Goal: Information Seeking & Learning: Check status

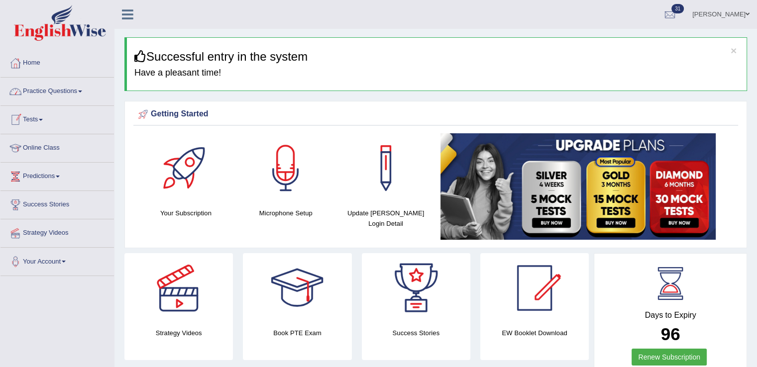
click at [26, 120] on link "Tests" at bounding box center [57, 118] width 114 height 25
click at [26, 120] on link "Tests" at bounding box center [55, 118] width 111 height 25
click at [38, 119] on link "Tests" at bounding box center [57, 118] width 114 height 25
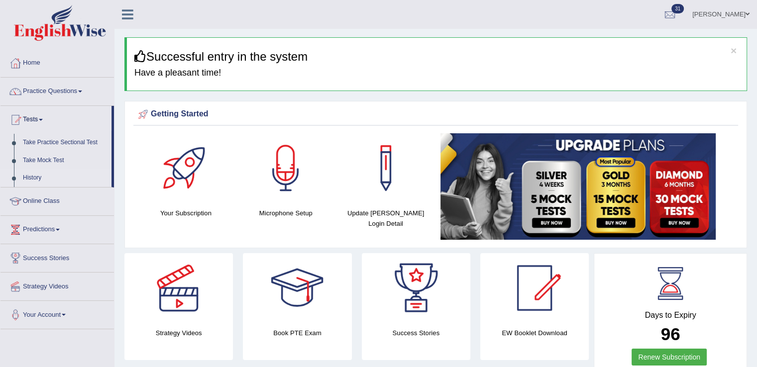
click at [32, 177] on link "History" at bounding box center [64, 178] width 93 height 18
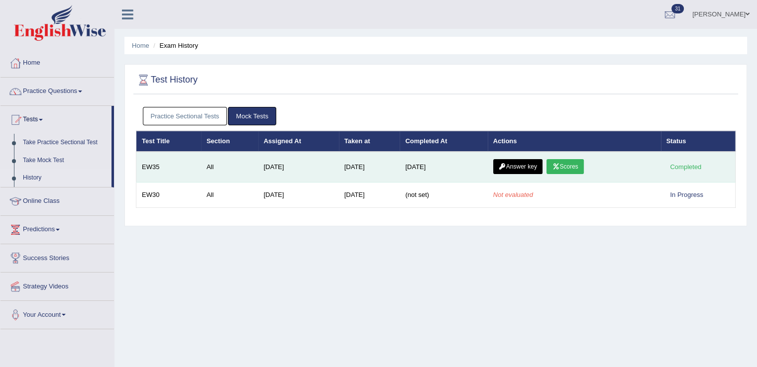
click at [570, 166] on link "Scores" at bounding box center [565, 166] width 37 height 15
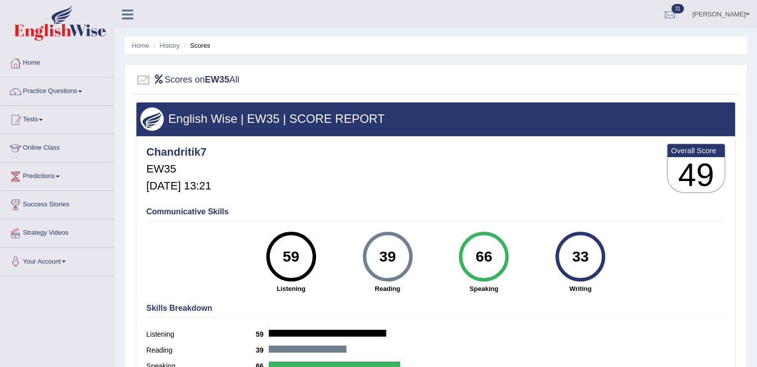
click at [494, 171] on div "Chandritik7 EW35 Sep 25, 2025, 13:21 Overall Score 49" at bounding box center [436, 170] width 584 height 59
click at [170, 44] on link "History" at bounding box center [170, 45] width 20 height 7
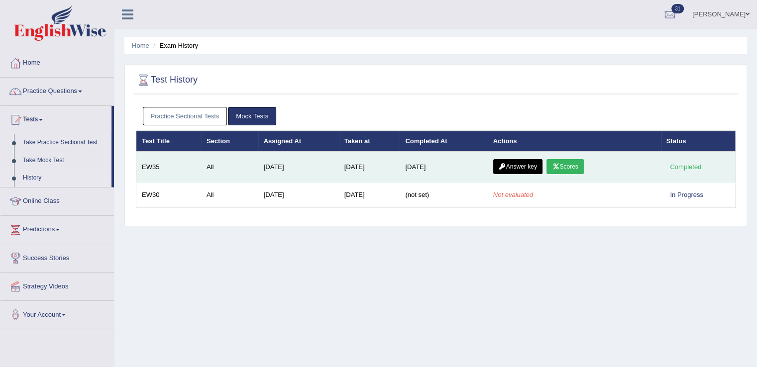
click at [519, 170] on link "Answer key" at bounding box center [517, 166] width 49 height 15
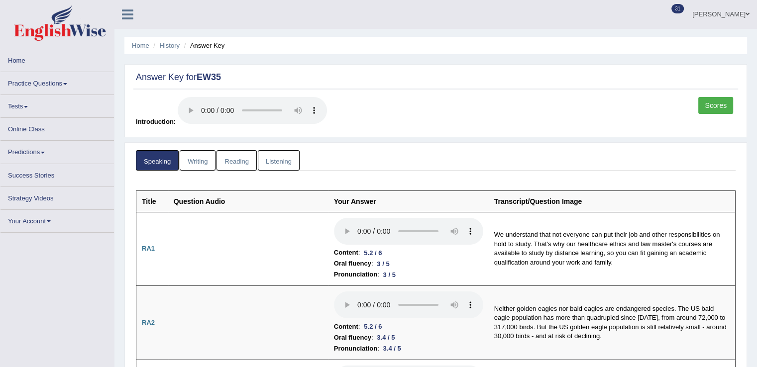
click at [457, 162] on ul "Speaking Writing Reading Listening" at bounding box center [436, 160] width 600 height 20
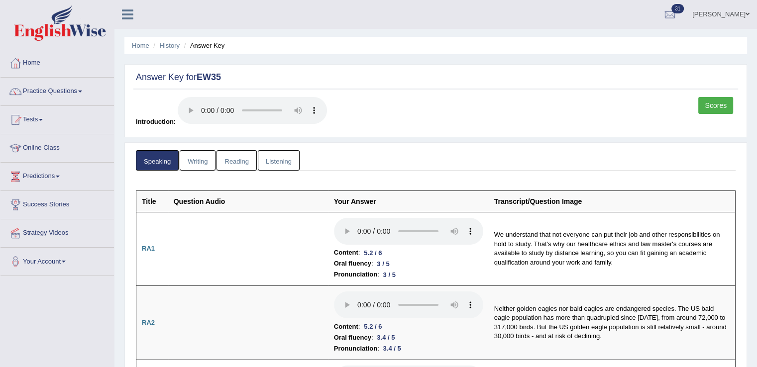
click at [197, 162] on link "Writing" at bounding box center [198, 160] width 36 height 20
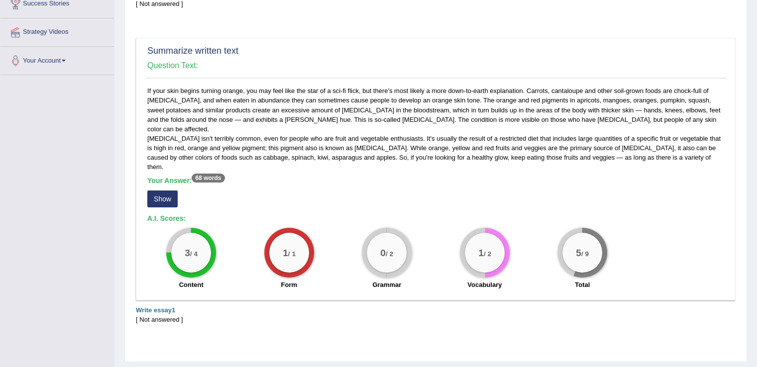
scroll to position [209, 0]
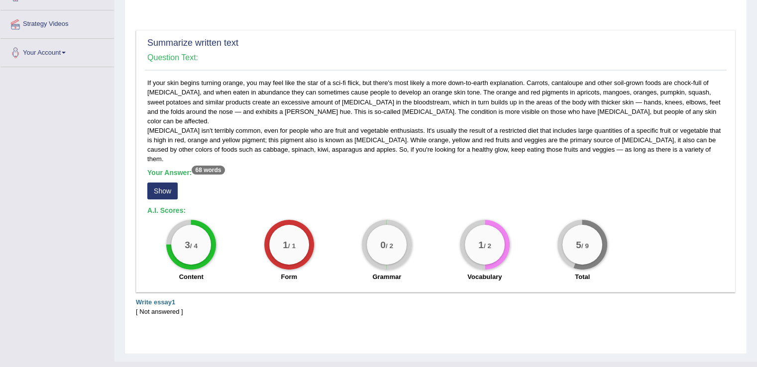
click at [163, 183] on button "Show" at bounding box center [162, 191] width 30 height 17
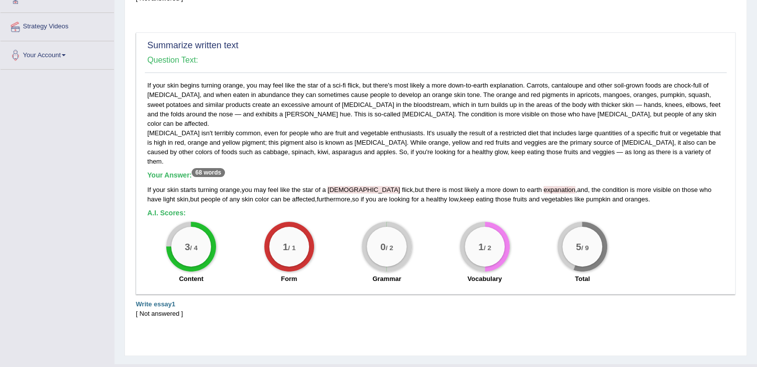
scroll to position [209, 0]
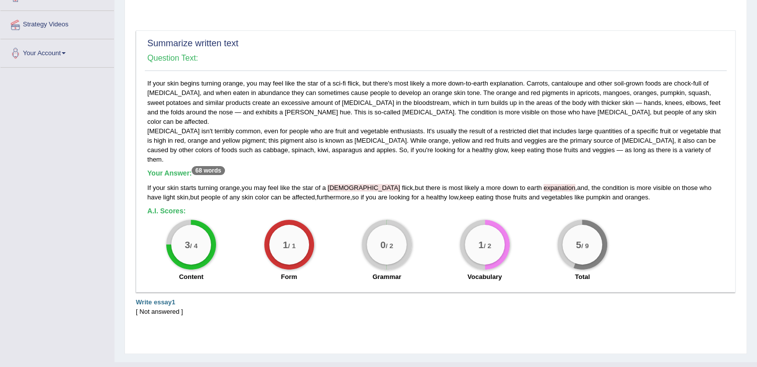
click at [112, 241] on div "Toggle navigation Home Practice Questions Speaking Practice Read Aloud Repeat S…" at bounding box center [378, 86] width 757 height 591
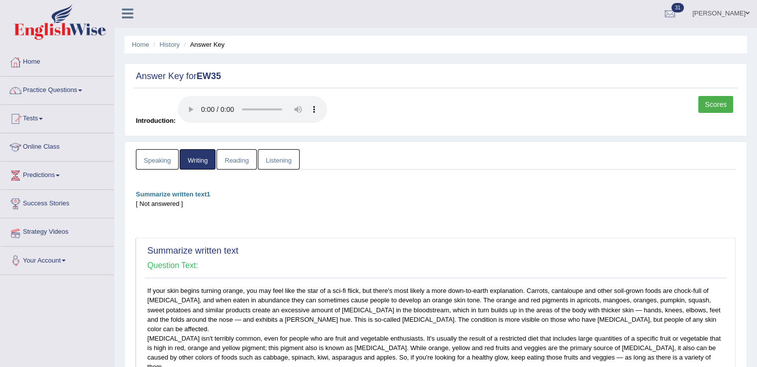
scroll to position [0, 0]
click at [229, 170] on div "Speaking Writing Reading Listening Title Question Audio Your Answer Transcript/…" at bounding box center [435, 353] width 605 height 407
click at [235, 163] on link "Reading" at bounding box center [237, 160] width 40 height 20
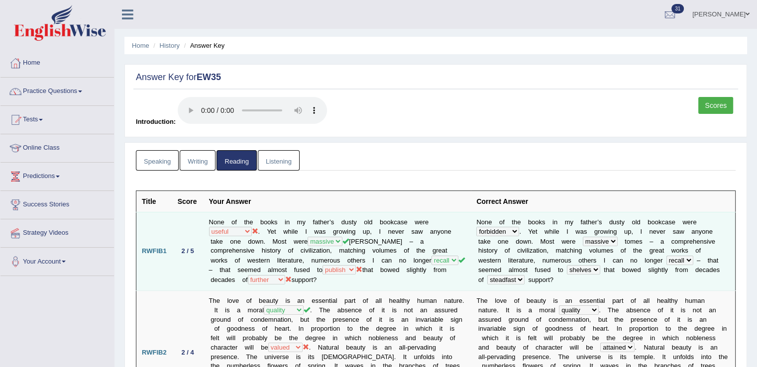
click at [252, 230] on icon at bounding box center [255, 231] width 6 height 6
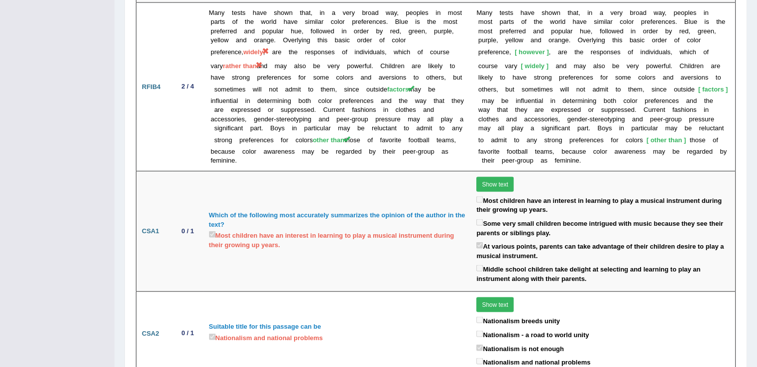
scroll to position [1919, 0]
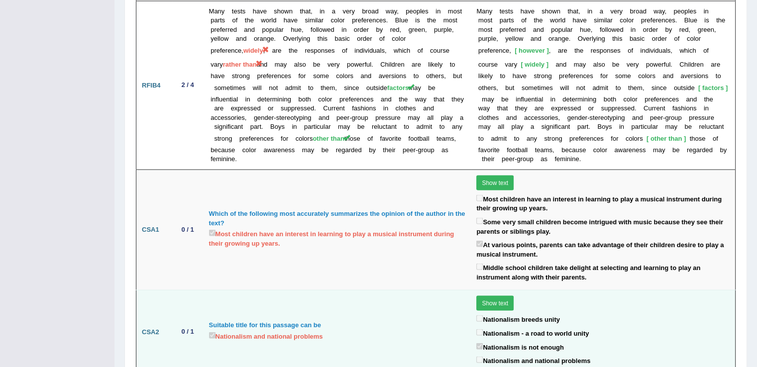
click at [480, 296] on button "Show text" at bounding box center [495, 303] width 37 height 15
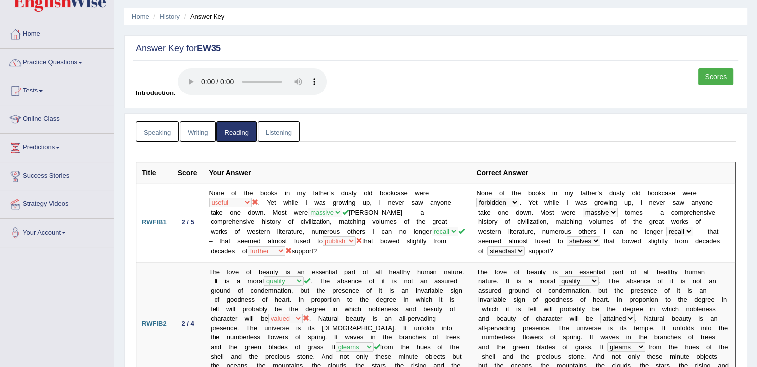
scroll to position [0, 0]
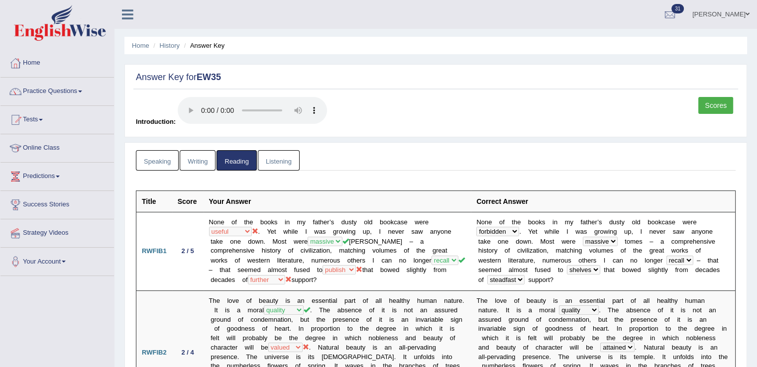
click at [285, 163] on link "Listening" at bounding box center [279, 160] width 42 height 20
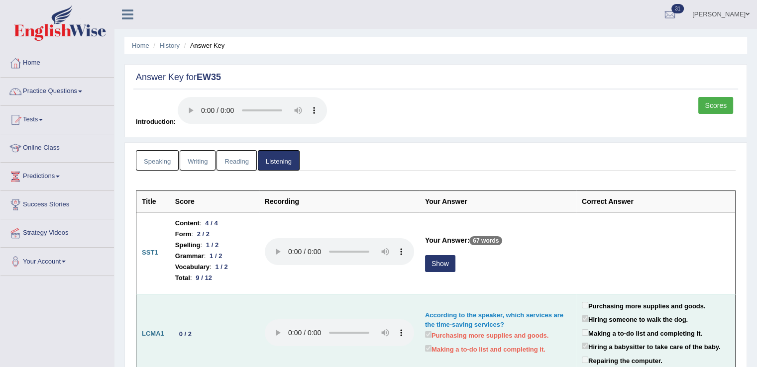
click at [241, 327] on td "0 / 2" at bounding box center [215, 334] width 90 height 80
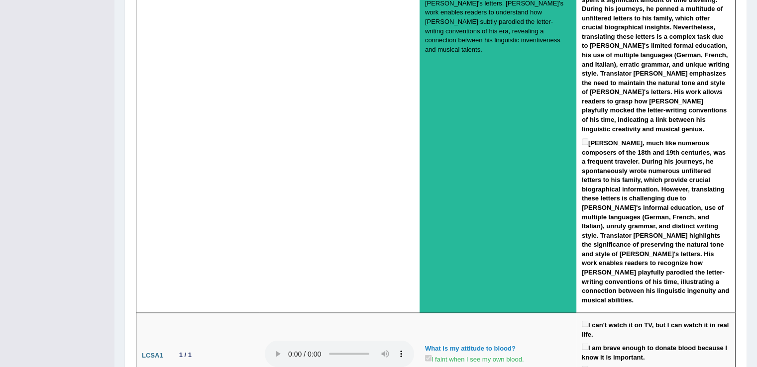
scroll to position [1752, 0]
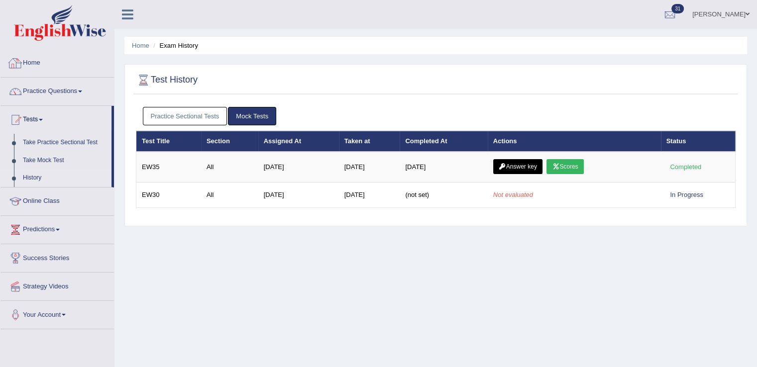
click at [31, 59] on link "Home" at bounding box center [57, 61] width 114 height 25
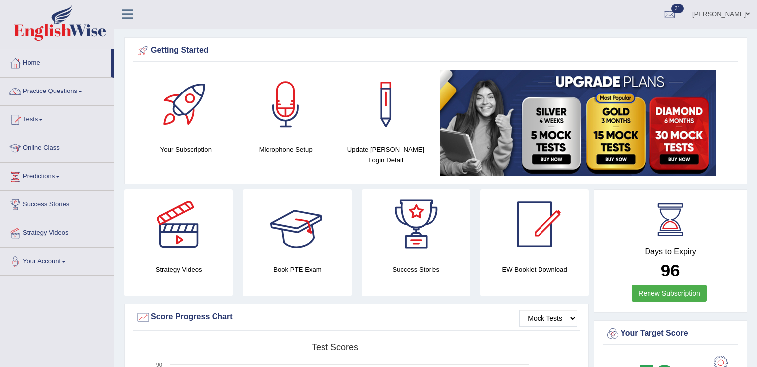
click at [316, 226] on div at bounding box center [297, 225] width 70 height 70
click at [311, 251] on div at bounding box center [297, 225] width 70 height 70
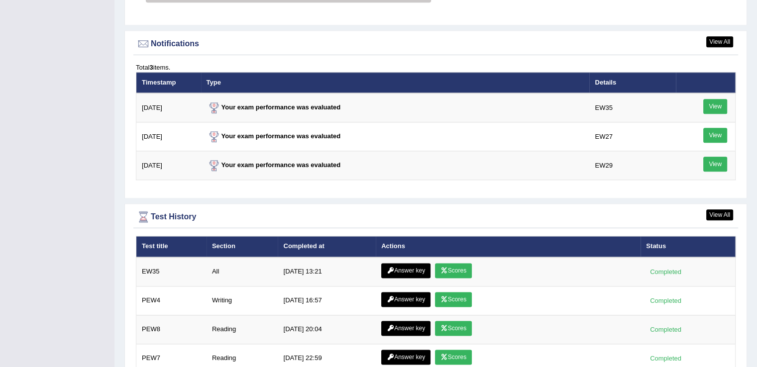
scroll to position [1191, 0]
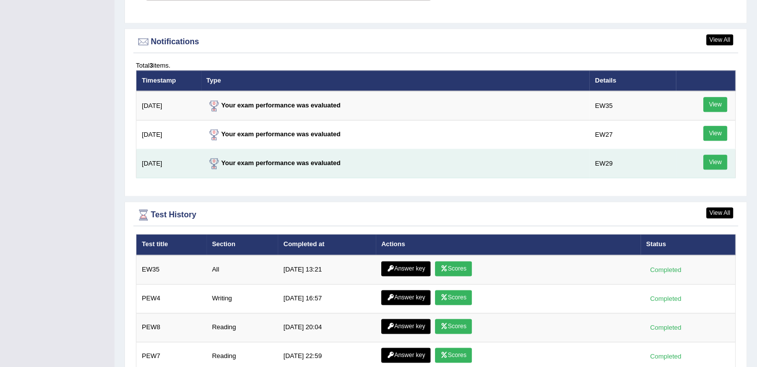
click at [713, 162] on link "View" at bounding box center [716, 162] width 24 height 15
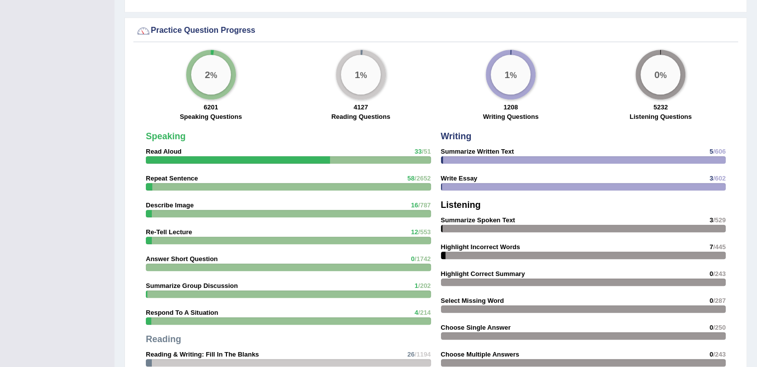
scroll to position [715, 0]
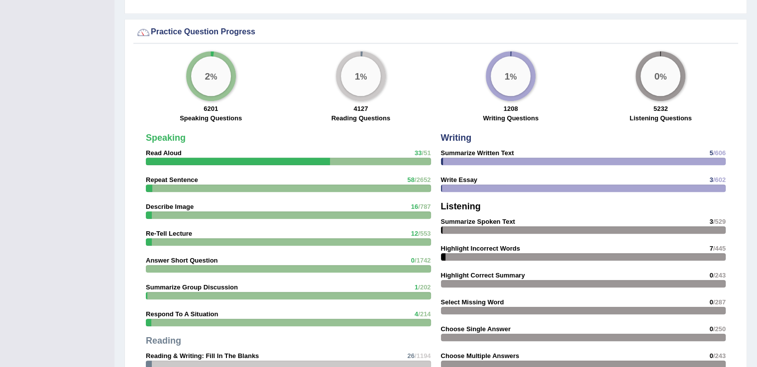
click at [655, 65] on div "0 %" at bounding box center [661, 76] width 40 height 40
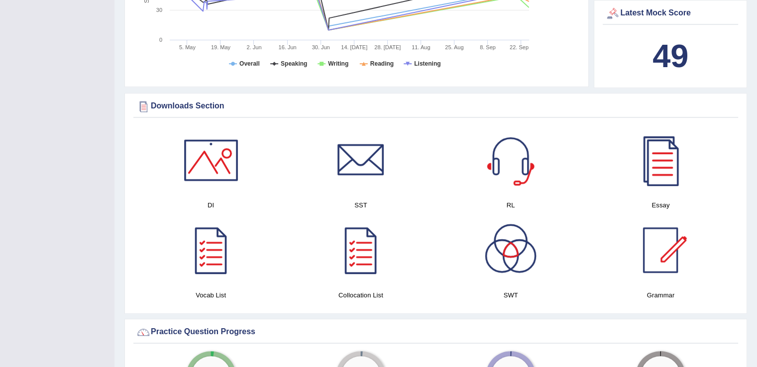
scroll to position [416, 0]
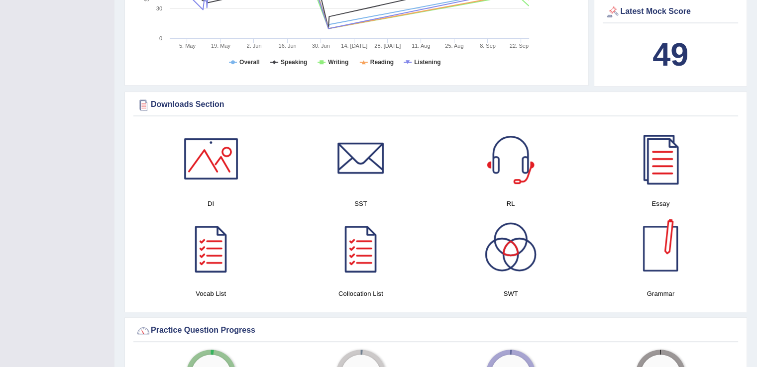
click at [663, 259] on div at bounding box center [661, 249] width 70 height 70
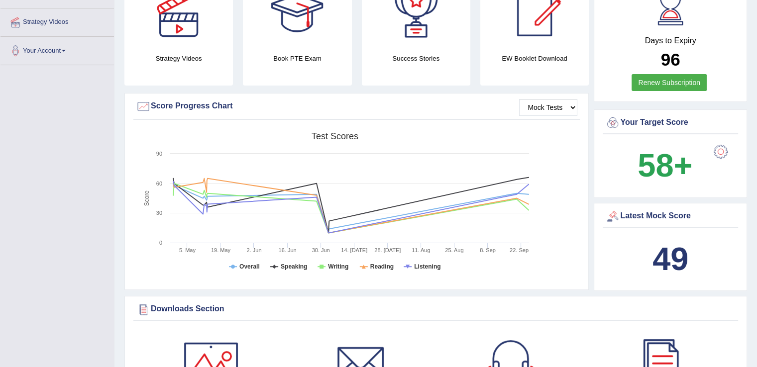
scroll to position [197, 0]
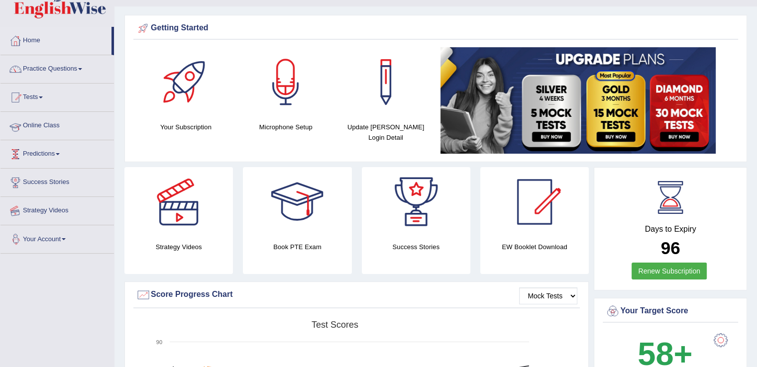
scroll to position [0, 0]
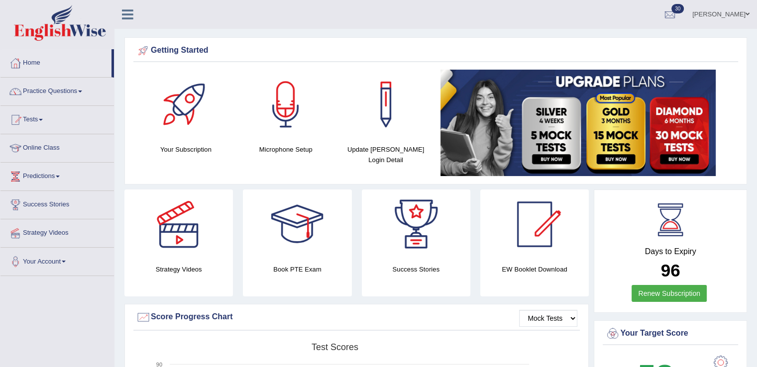
click at [50, 126] on link "Tests" at bounding box center [57, 118] width 114 height 25
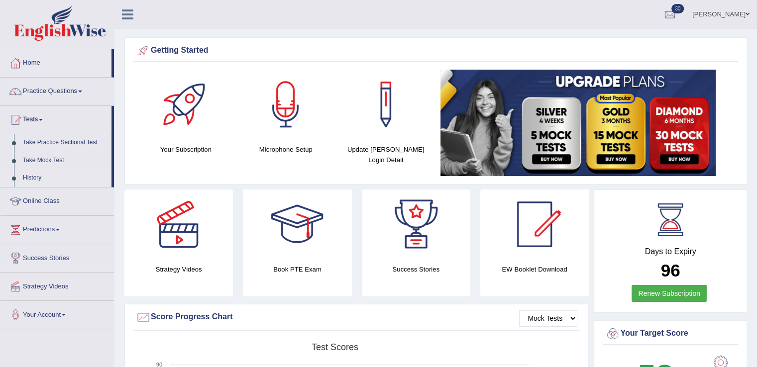
click at [34, 174] on link "History" at bounding box center [64, 178] width 93 height 18
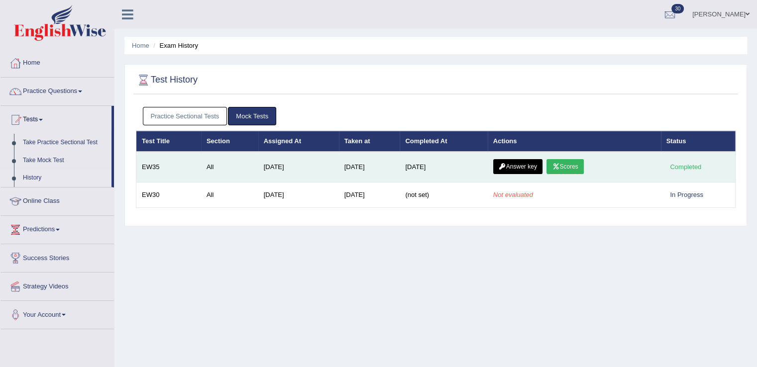
click at [529, 164] on link "Answer key" at bounding box center [517, 166] width 49 height 15
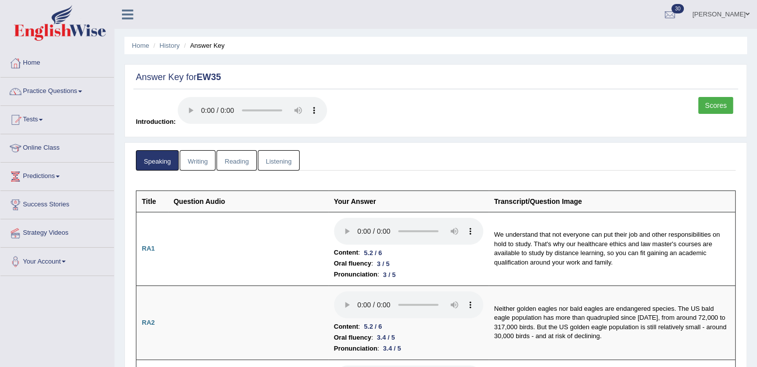
click at [714, 107] on link "Scores" at bounding box center [716, 105] width 35 height 17
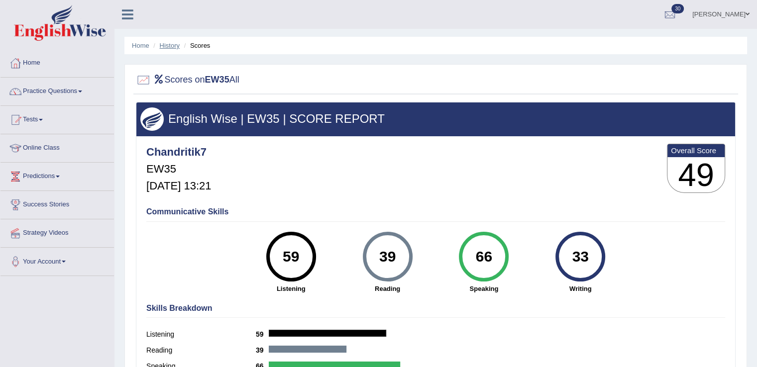
click at [171, 42] on link "History" at bounding box center [170, 45] width 20 height 7
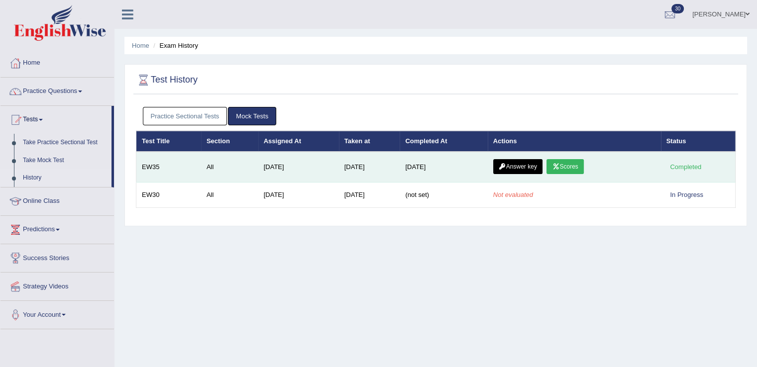
click at [511, 164] on link "Answer key" at bounding box center [517, 166] width 49 height 15
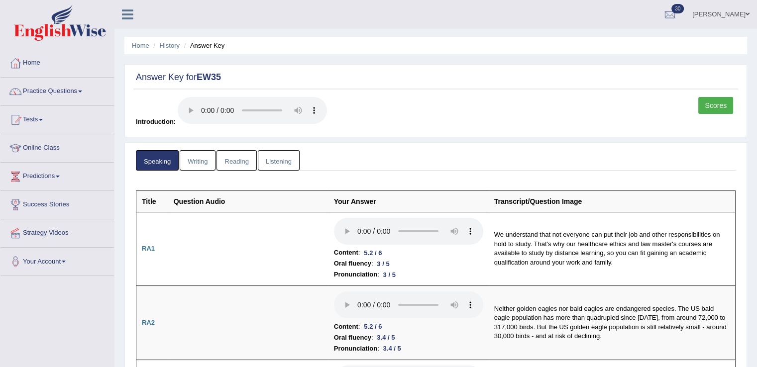
click at [241, 163] on link "Reading" at bounding box center [237, 160] width 40 height 20
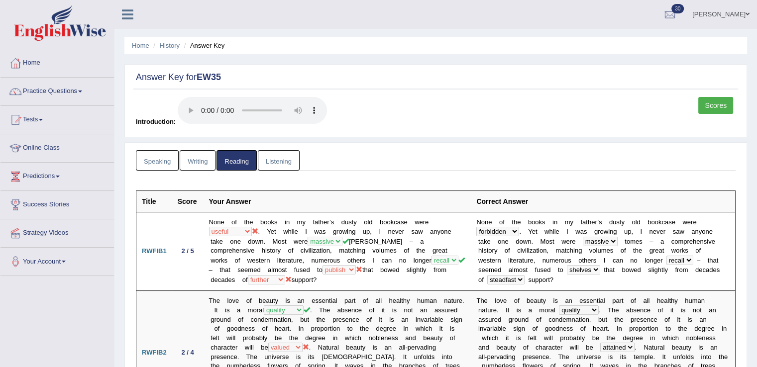
click at [454, 208] on th "Your Answer" at bounding box center [338, 201] width 268 height 21
click at [731, 100] on link "Scores" at bounding box center [716, 105] width 35 height 17
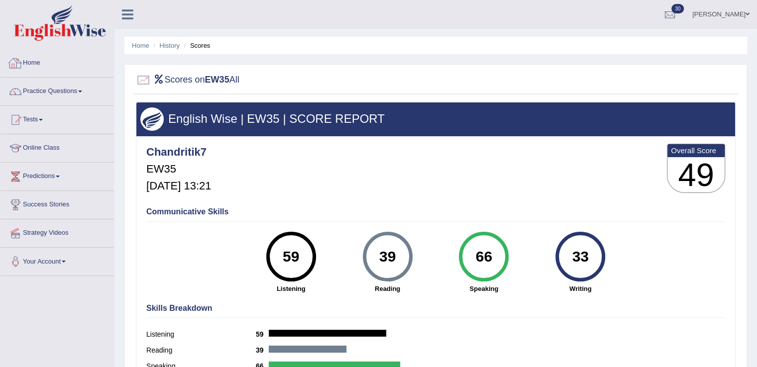
click at [69, 94] on link "Practice Questions" at bounding box center [57, 90] width 114 height 25
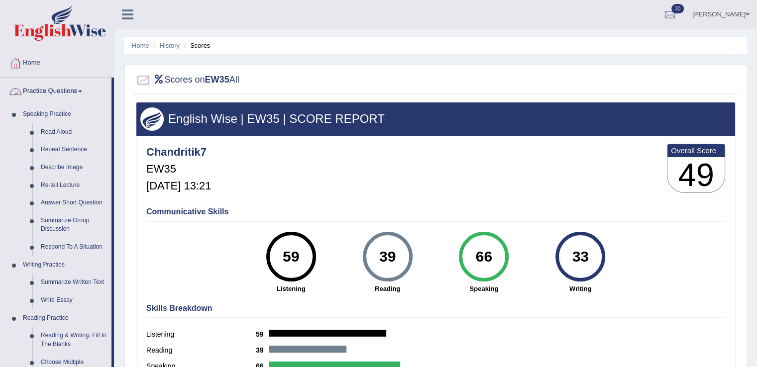
click at [56, 90] on link "Practice Questions" at bounding box center [55, 90] width 111 height 25
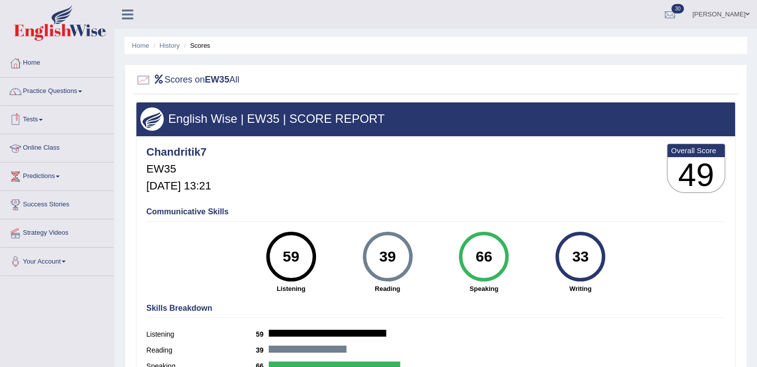
click at [38, 121] on link "Tests" at bounding box center [57, 118] width 114 height 25
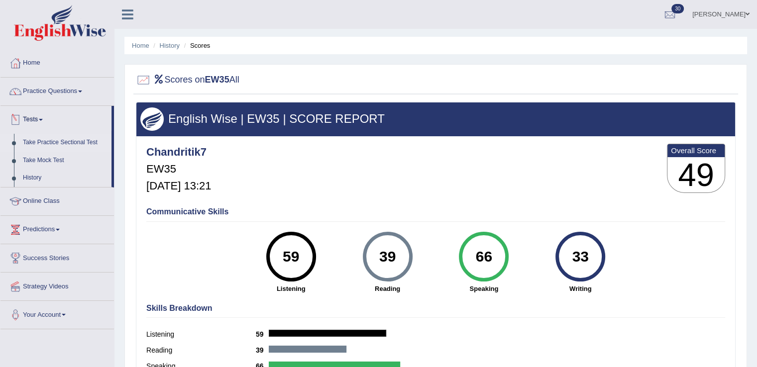
click at [66, 142] on link "Take Practice Sectional Test" at bounding box center [64, 143] width 93 height 18
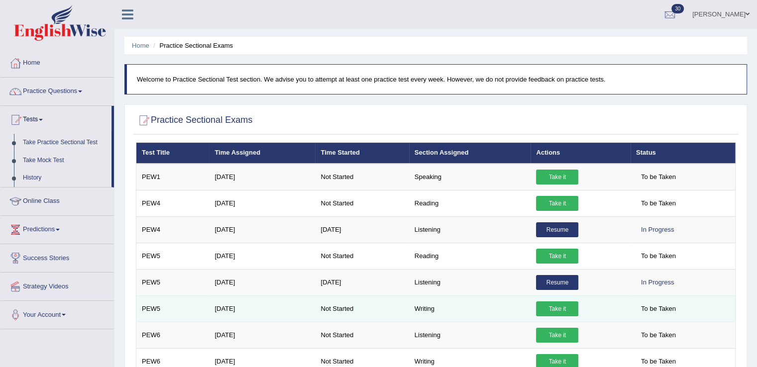
click at [565, 315] on link "Take it" at bounding box center [557, 309] width 42 height 15
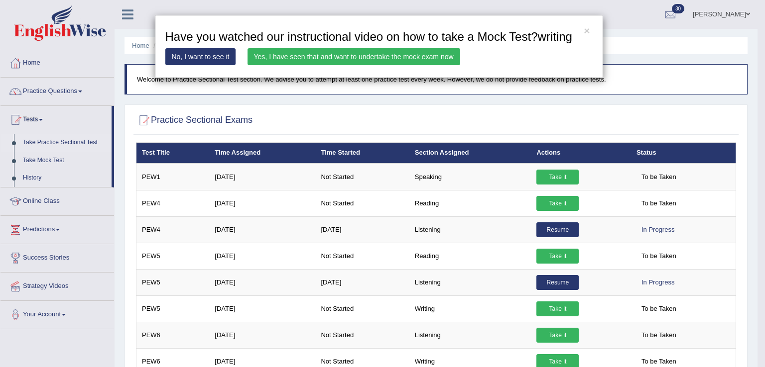
click at [327, 64] on link "Yes, I have seen that and want to undertake the mock exam now" at bounding box center [353, 56] width 213 height 17
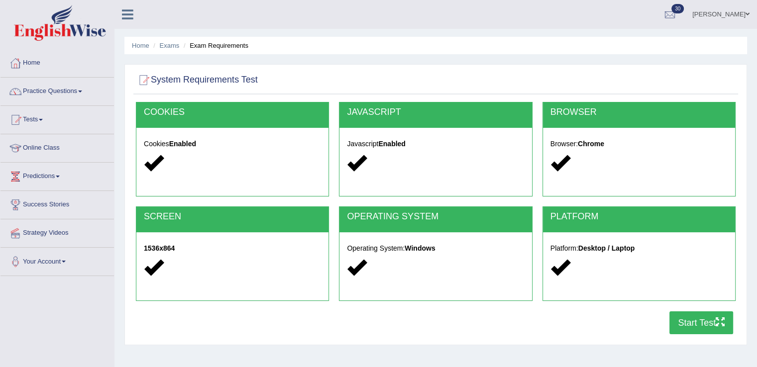
click at [691, 321] on button "Start Test" at bounding box center [702, 323] width 64 height 23
click at [703, 318] on button "Start Test" at bounding box center [702, 323] width 64 height 23
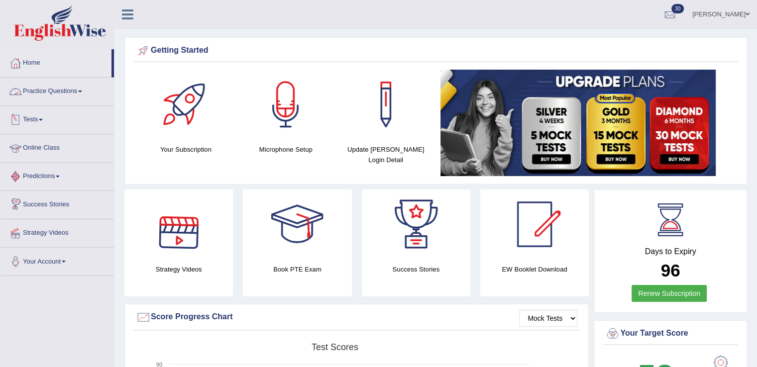
click at [66, 92] on link "Practice Questions" at bounding box center [57, 90] width 114 height 25
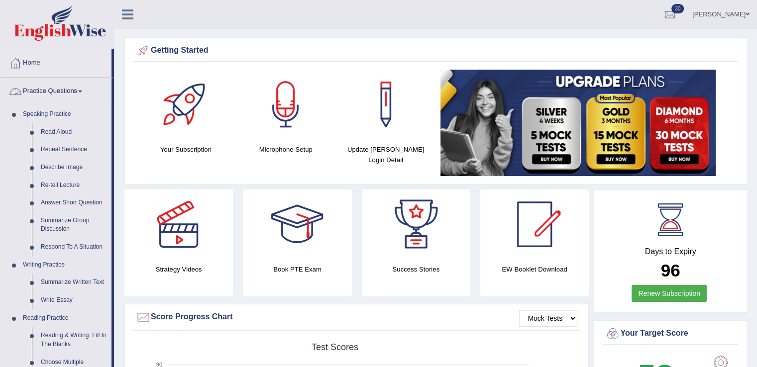
click at [47, 92] on link "Practice Questions" at bounding box center [55, 90] width 111 height 25
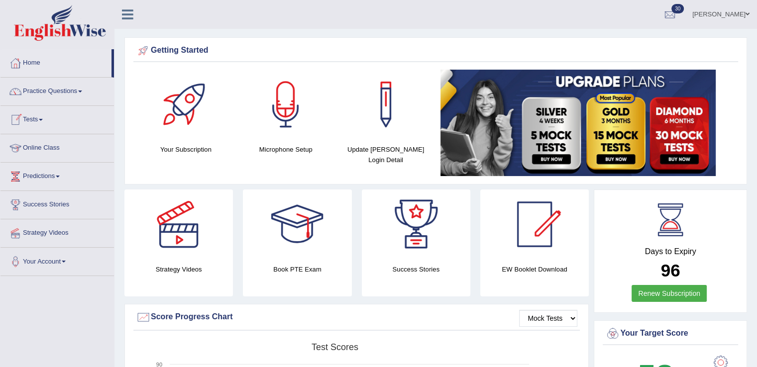
click at [49, 119] on link "Tests" at bounding box center [57, 118] width 114 height 25
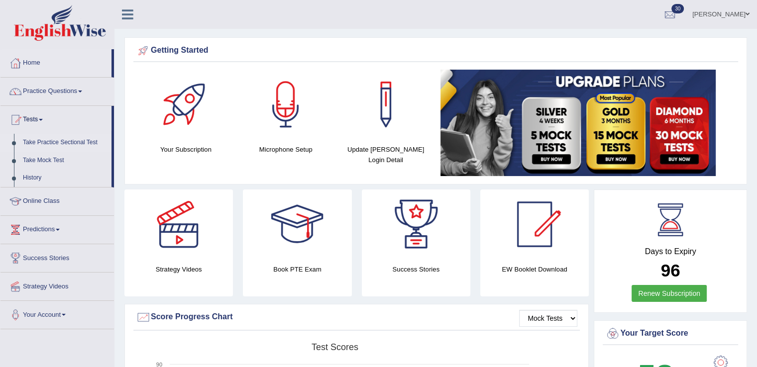
click at [67, 142] on link "Take Practice Sectional Test" at bounding box center [64, 143] width 93 height 18
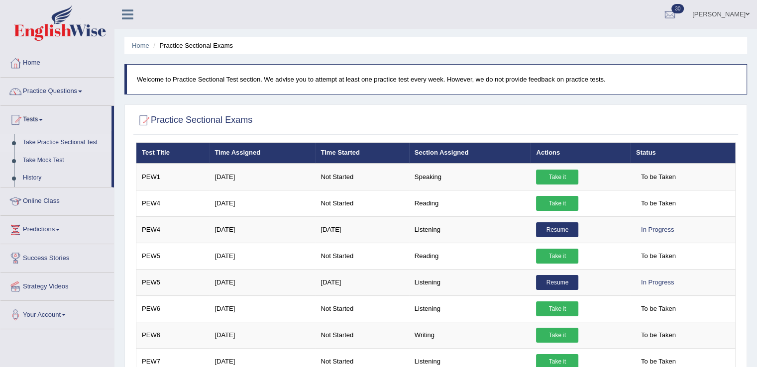
click at [510, 112] on div at bounding box center [436, 121] width 600 height 20
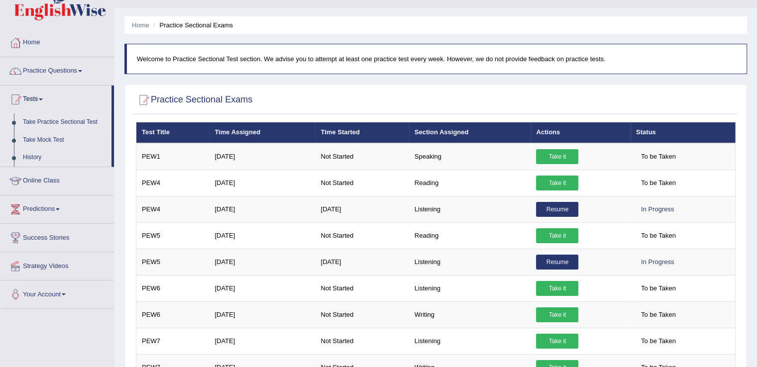
scroll to position [20, 0]
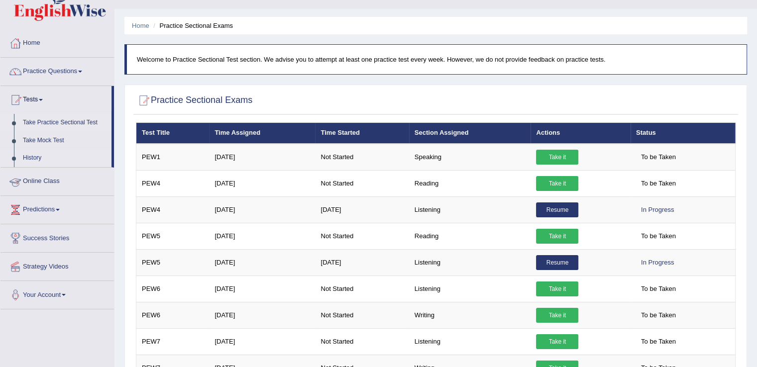
click at [44, 161] on link "History" at bounding box center [64, 158] width 93 height 18
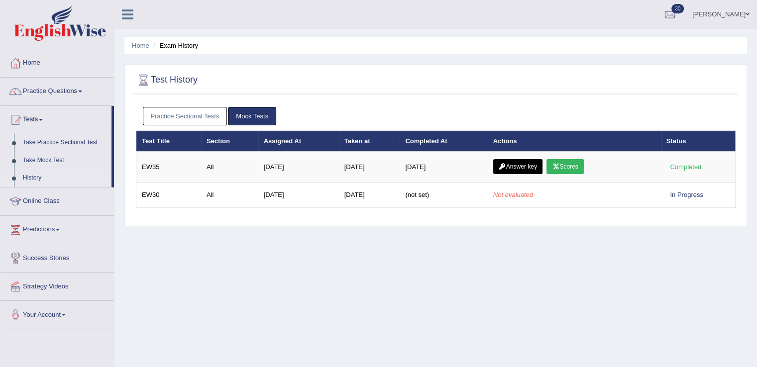
click at [194, 111] on link "Practice Sectional Tests" at bounding box center [185, 116] width 85 height 18
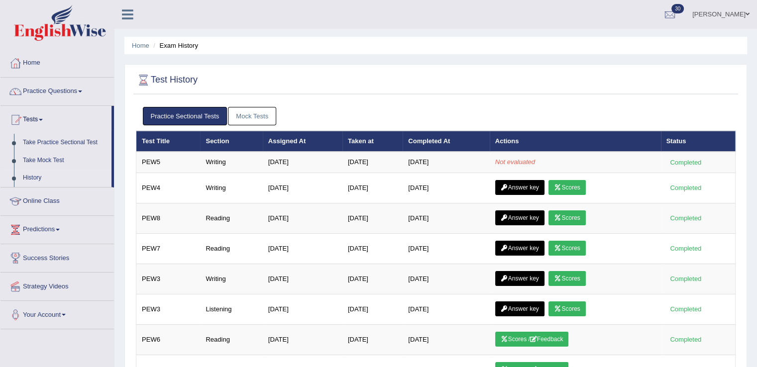
click at [554, 90] on div at bounding box center [436, 80] width 600 height 20
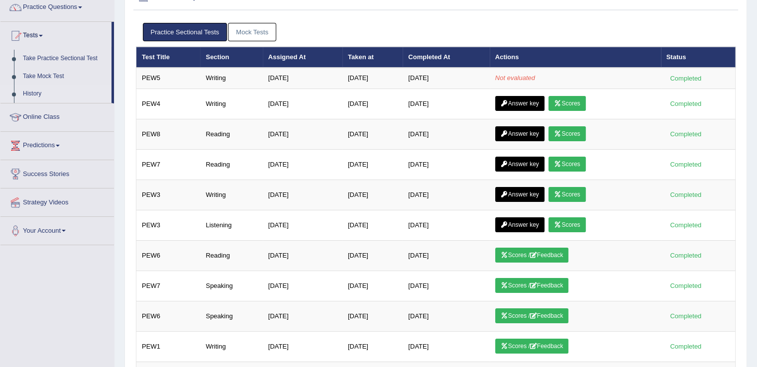
scroll to position [82, 0]
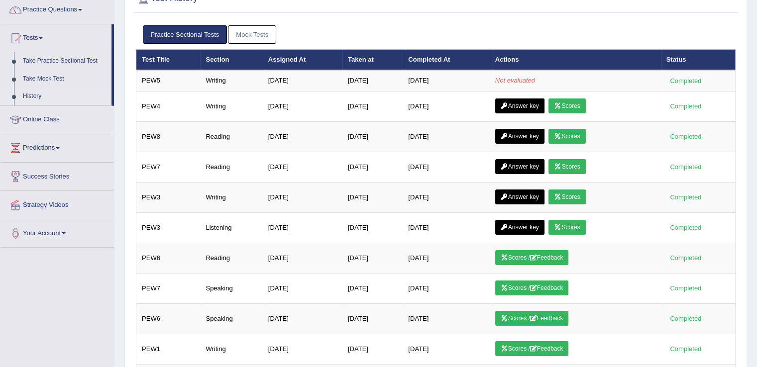
click at [259, 31] on link "Mock Tests" at bounding box center [252, 34] width 48 height 18
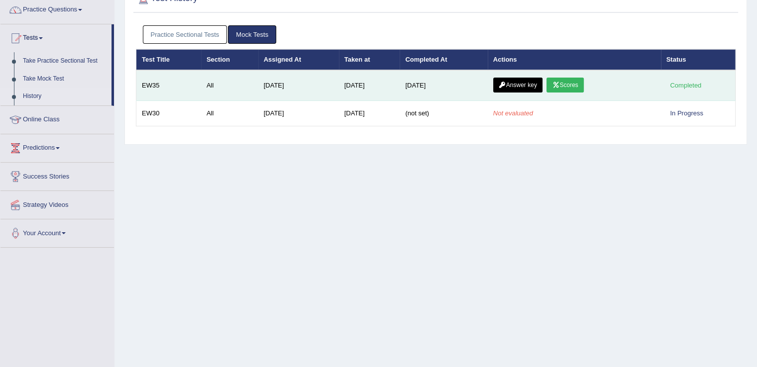
click at [574, 82] on link "Scores" at bounding box center [565, 85] width 37 height 15
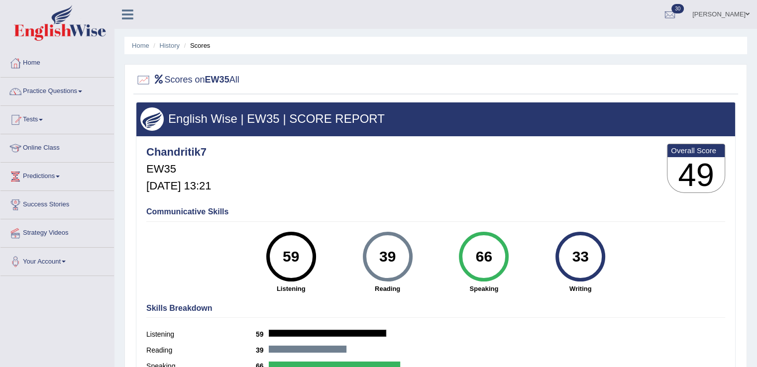
click at [165, 50] on li "History" at bounding box center [165, 45] width 29 height 9
click at [169, 46] on link "History" at bounding box center [170, 45] width 20 height 7
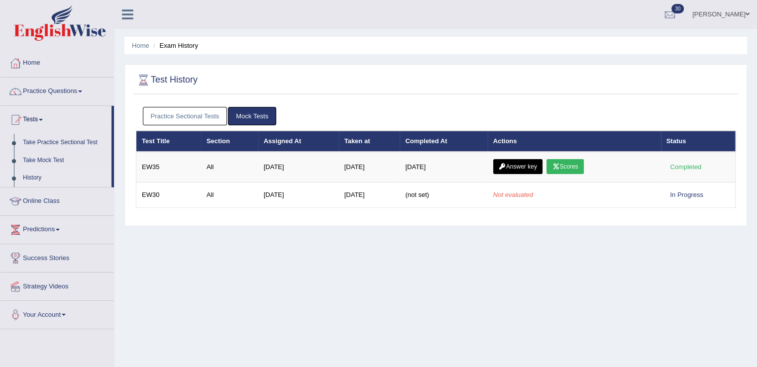
click at [196, 122] on link "Practice Sectional Tests" at bounding box center [185, 116] width 85 height 18
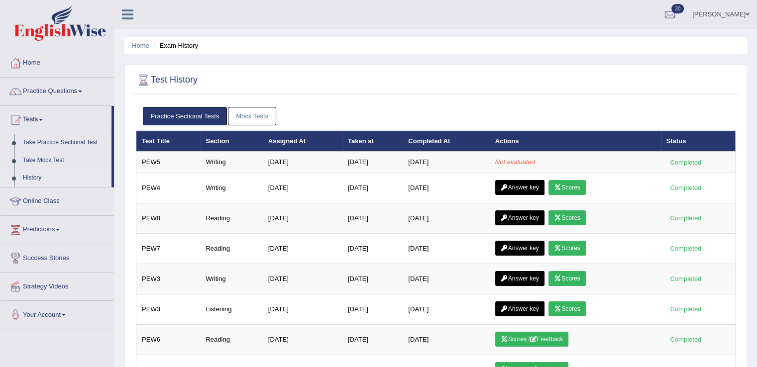
click at [418, 93] on div "Test History" at bounding box center [435, 82] width 605 height 25
click at [430, 77] on div at bounding box center [436, 80] width 600 height 20
click at [62, 142] on link "Take Practice Sectional Test" at bounding box center [64, 143] width 93 height 18
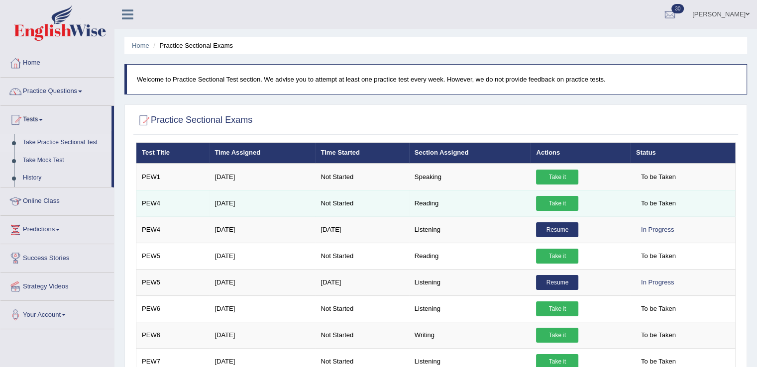
click at [555, 204] on link "Take it" at bounding box center [557, 203] width 42 height 15
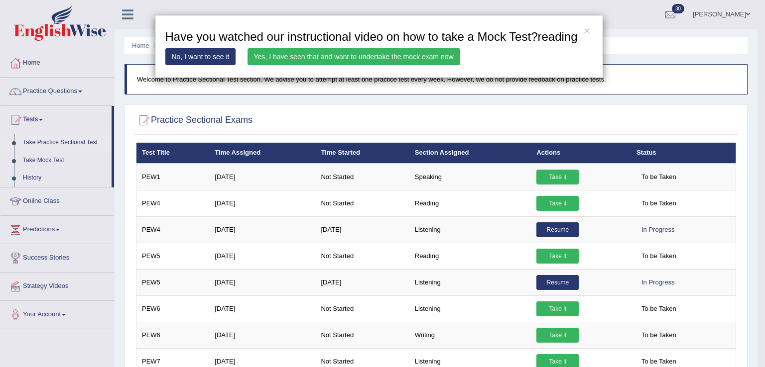
click at [357, 55] on link "Yes, I have seen that and want to undertake the mock exam now" at bounding box center [353, 56] width 213 height 17
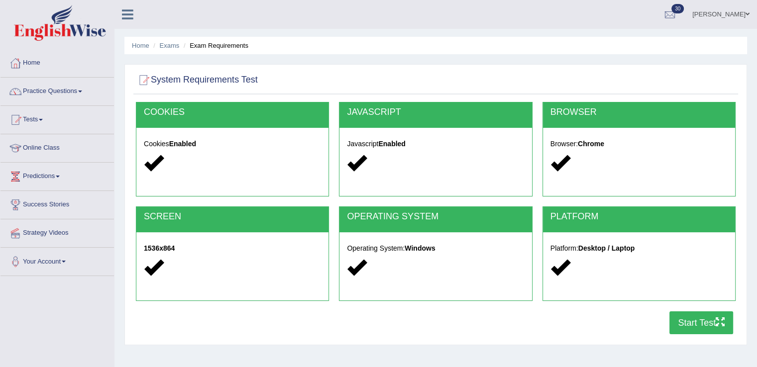
click at [693, 331] on button "Start Test" at bounding box center [702, 323] width 64 height 23
click at [40, 120] on link "Tests" at bounding box center [57, 118] width 114 height 25
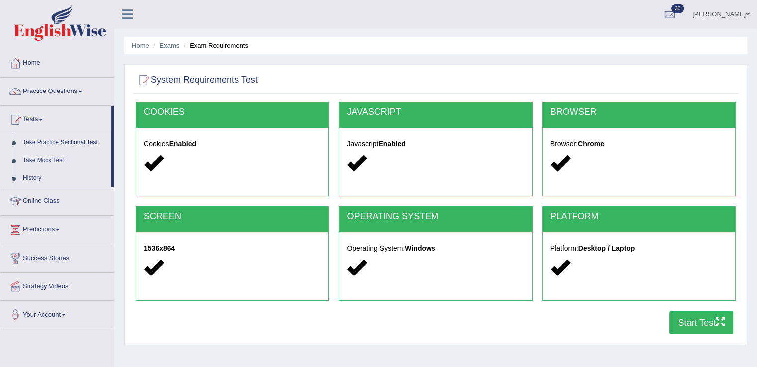
click at [44, 142] on link "Take Practice Sectional Test" at bounding box center [64, 143] width 93 height 18
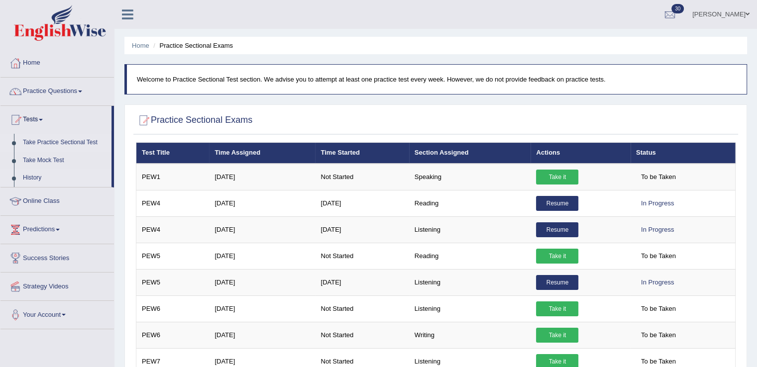
click at [40, 179] on link "History" at bounding box center [64, 178] width 93 height 18
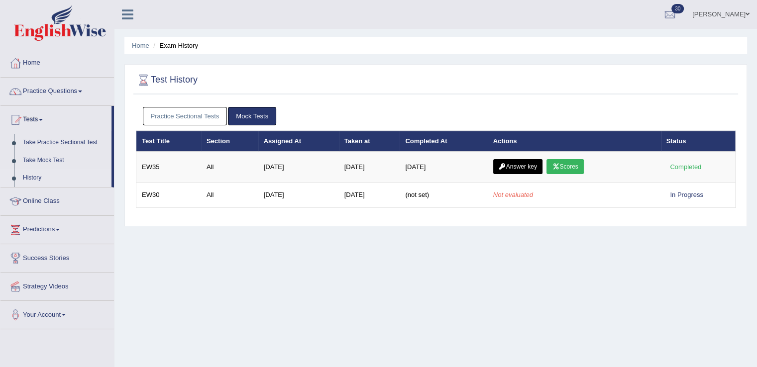
click at [180, 119] on link "Practice Sectional Tests" at bounding box center [185, 116] width 85 height 18
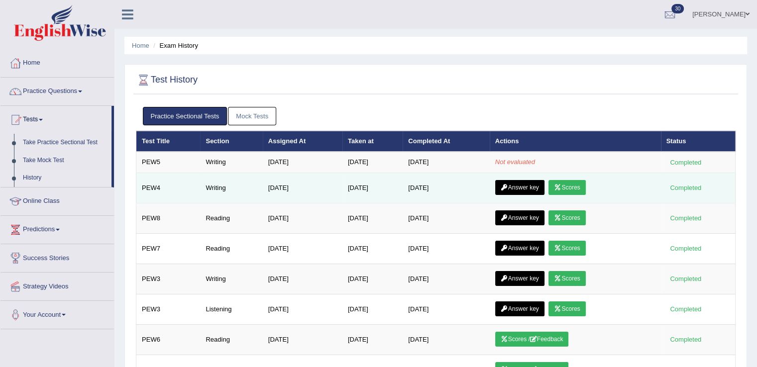
click at [562, 185] on icon at bounding box center [557, 188] width 7 height 6
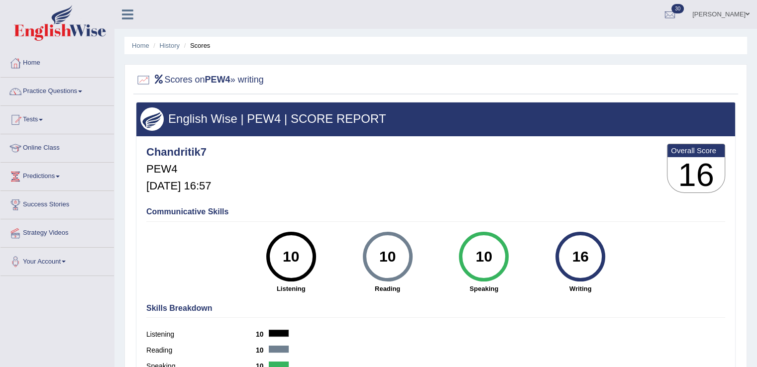
click at [514, 157] on div "Chandritik7 PEW4 [DATE] 16:57 Overall Score 16" at bounding box center [436, 170] width 584 height 59
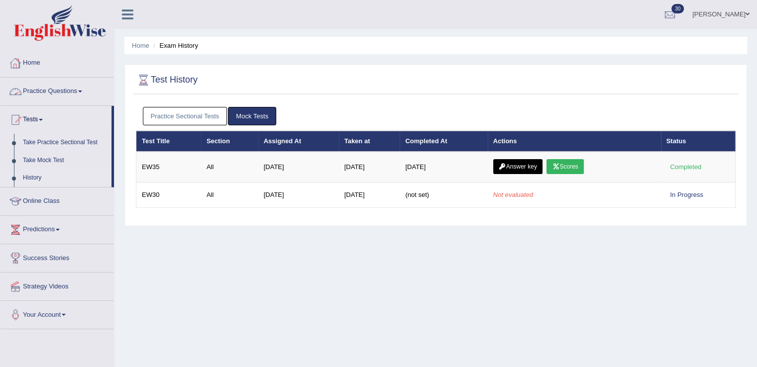
click at [171, 119] on link "Practice Sectional Tests" at bounding box center [185, 116] width 85 height 18
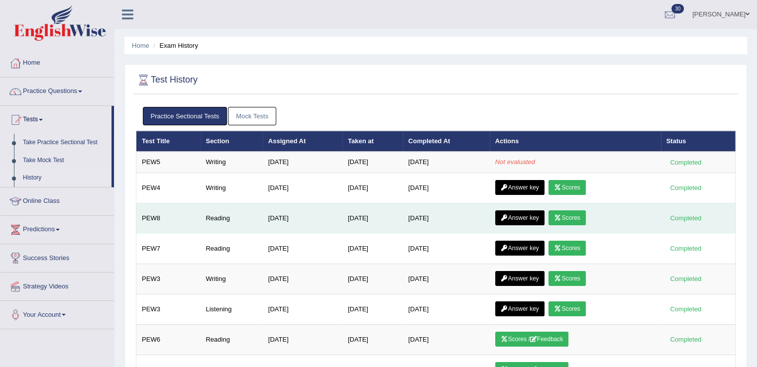
click at [580, 218] on link "Scores" at bounding box center [567, 218] width 37 height 15
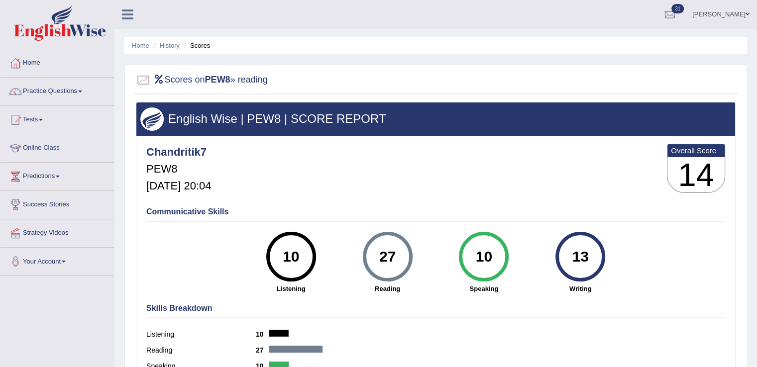
click at [394, 161] on div "Chandritik7 PEW8 [DATE] 20:04 Overall Score 14" at bounding box center [436, 170] width 584 height 59
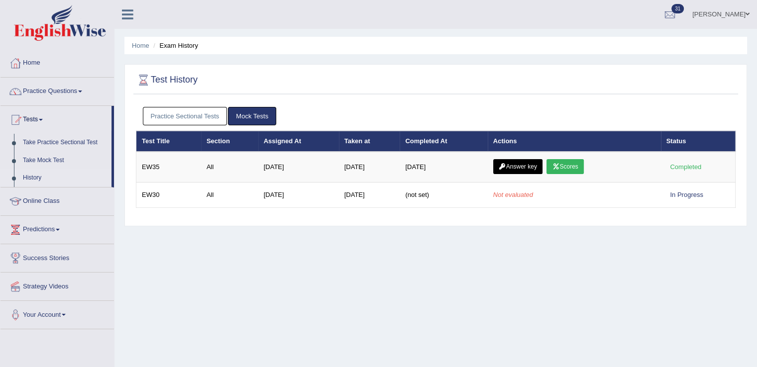
click at [166, 111] on link "Practice Sectional Tests" at bounding box center [185, 116] width 85 height 18
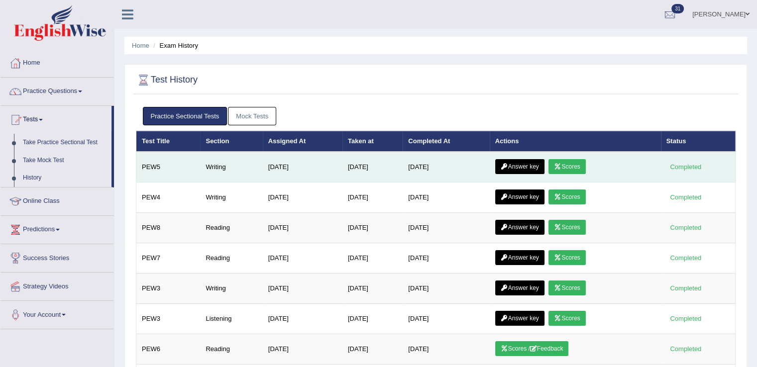
click at [570, 167] on link "Scores" at bounding box center [567, 166] width 37 height 15
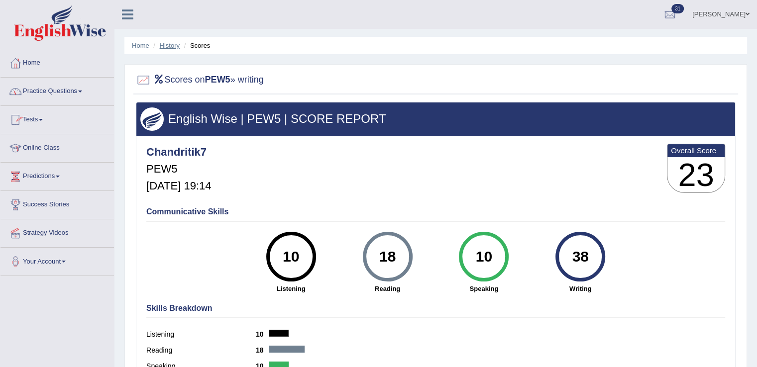
click at [164, 44] on link "History" at bounding box center [170, 45] width 20 height 7
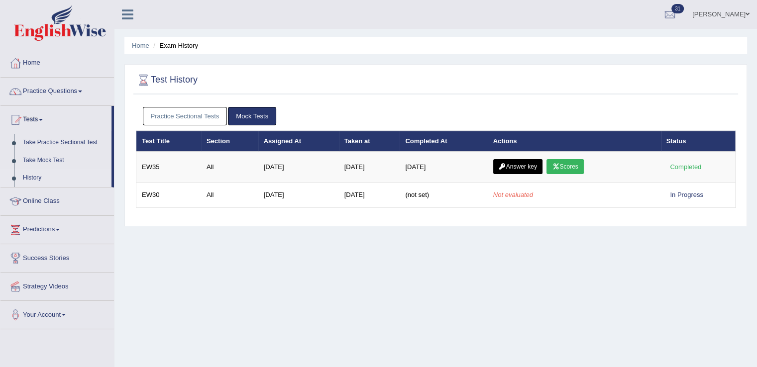
click at [193, 116] on link "Practice Sectional Tests" at bounding box center [185, 116] width 85 height 18
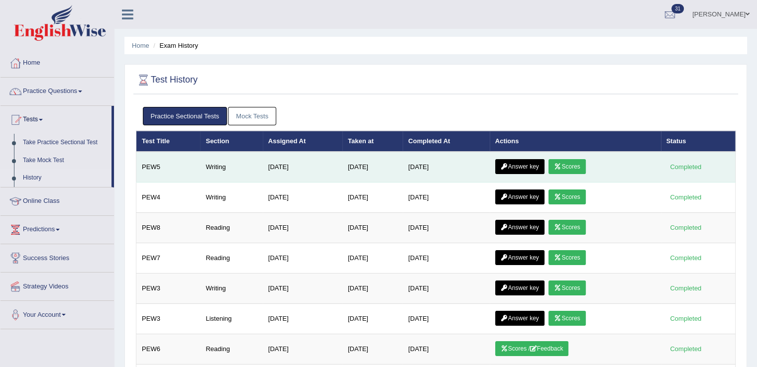
click at [508, 164] on icon at bounding box center [504, 167] width 7 height 6
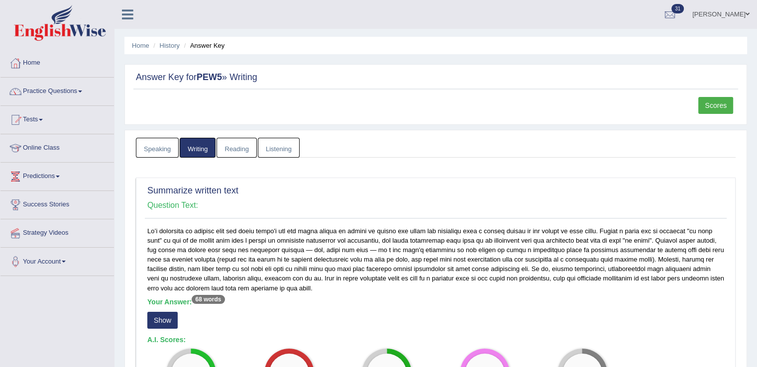
click at [251, 147] on link "Reading" at bounding box center [237, 148] width 40 height 20
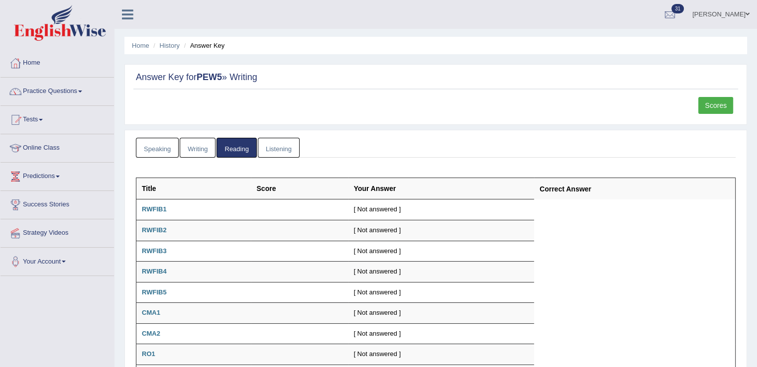
click at [165, 141] on link "Speaking" at bounding box center [157, 148] width 43 height 20
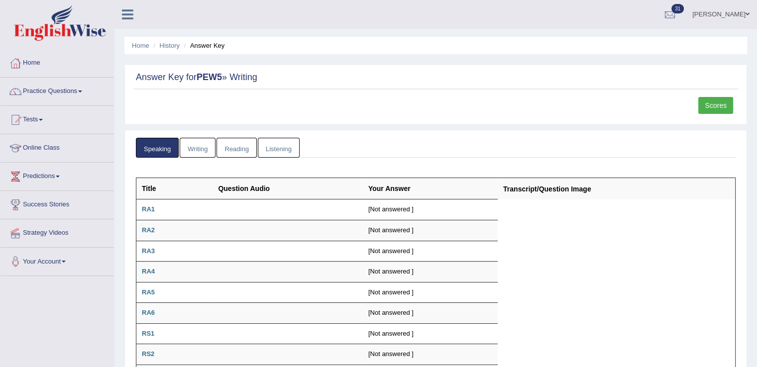
click at [282, 142] on link "Listening" at bounding box center [279, 148] width 42 height 20
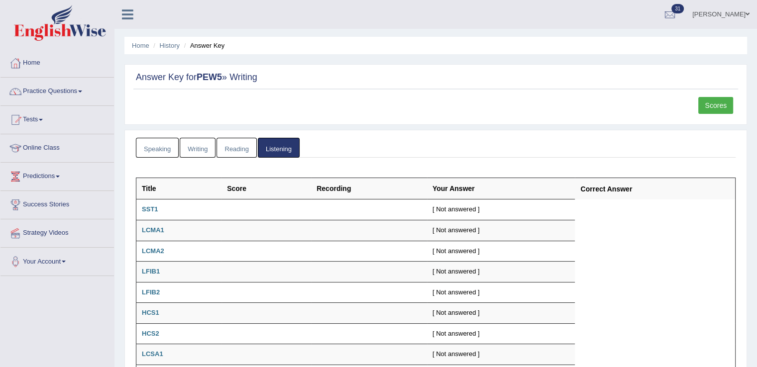
click at [193, 143] on link "Writing" at bounding box center [198, 148] width 36 height 20
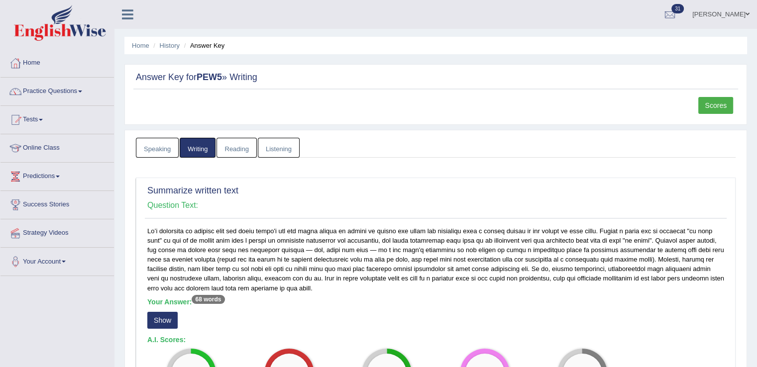
click at [459, 151] on ul "Speaking Writing Reading Listening" at bounding box center [436, 148] width 600 height 20
click at [721, 101] on link "Scores" at bounding box center [716, 105] width 35 height 17
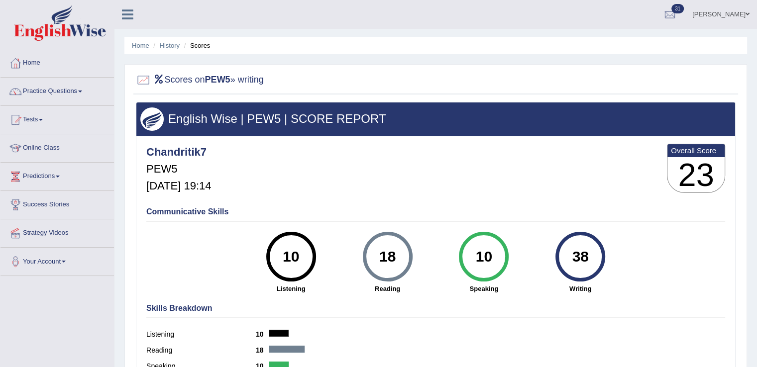
click at [578, 136] on div "Chandritik7 PEW5 [DATE] 19:14 Overall Score 23 Communicative Skills 10 Listenin…" at bounding box center [435, 138] width 599 height 5
click at [177, 44] on link "History" at bounding box center [170, 45] width 20 height 7
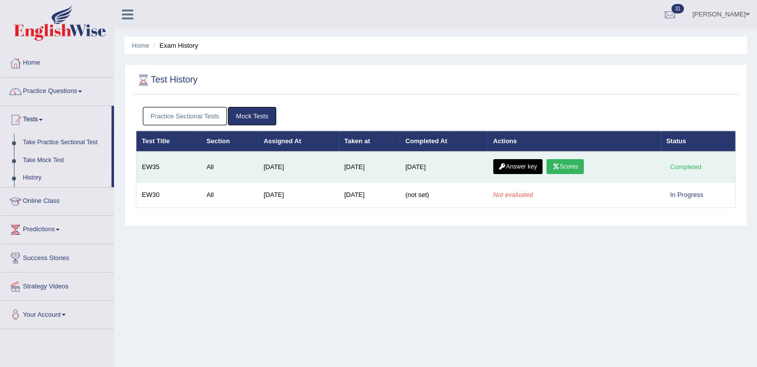
click at [580, 163] on link "Scores" at bounding box center [565, 166] width 37 height 15
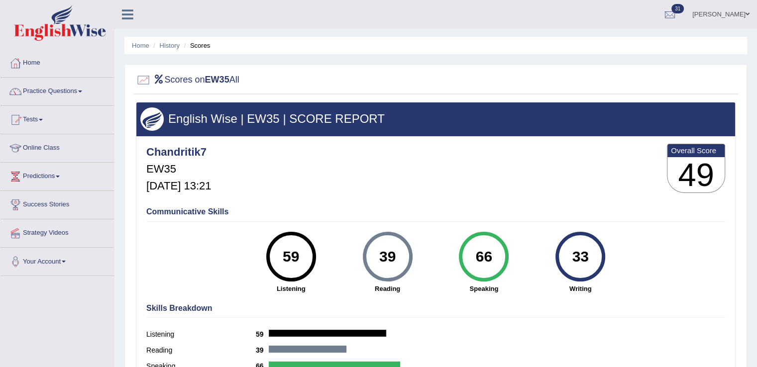
click at [366, 182] on div "Chandritik7 EW35 [DATE] 13:21 Overall Score 49" at bounding box center [436, 170] width 584 height 59
click at [199, 46] on li "Scores" at bounding box center [196, 45] width 29 height 9
drag, startPoint x: 199, startPoint y: 38, endPoint x: 165, endPoint y: 47, distance: 35.0
click at [165, 47] on ul "Home History Scores" at bounding box center [435, 45] width 623 height 17
click at [165, 47] on link "History" at bounding box center [170, 45] width 20 height 7
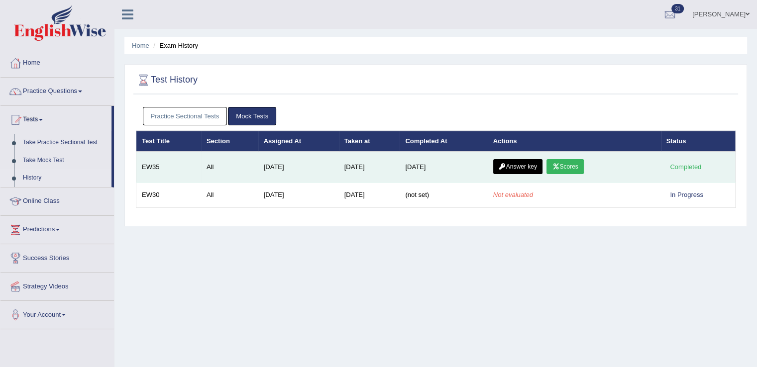
click at [523, 166] on link "Answer key" at bounding box center [517, 166] width 49 height 15
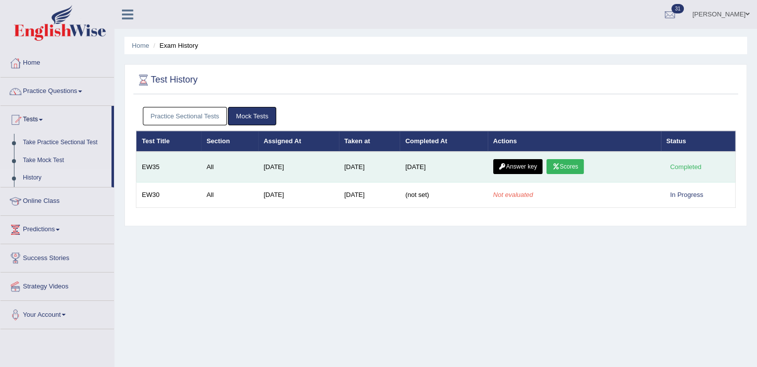
click at [523, 166] on link "Answer key" at bounding box center [517, 166] width 49 height 15
click at [568, 164] on link "Scores" at bounding box center [565, 166] width 37 height 15
click at [528, 160] on link "Answer key" at bounding box center [517, 166] width 49 height 15
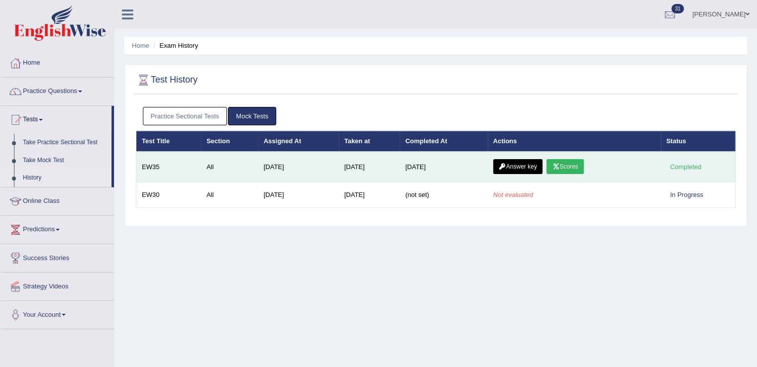
click at [528, 160] on link "Answer key" at bounding box center [517, 166] width 49 height 15
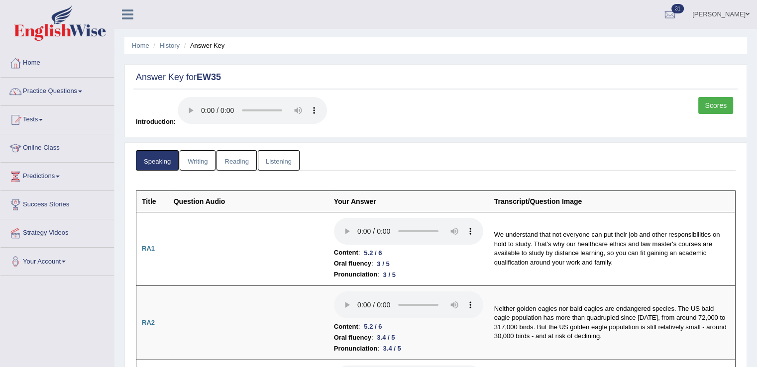
click at [204, 157] on link "Writing" at bounding box center [198, 160] width 36 height 20
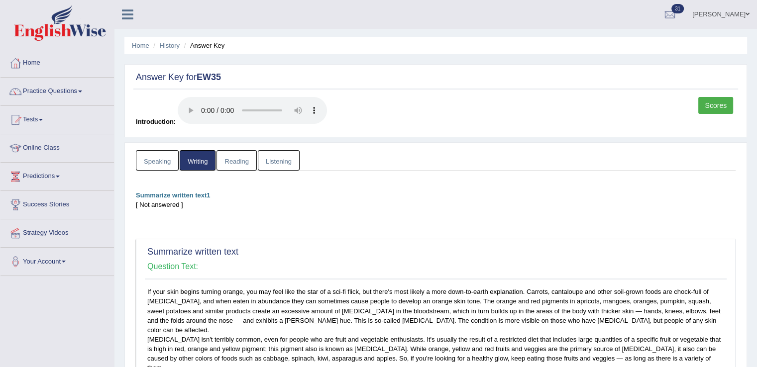
click at [392, 185] on div "Speaking Writing Reading Listening Title Question Audio Your Answer Transcript/…" at bounding box center [435, 354] width 605 height 408
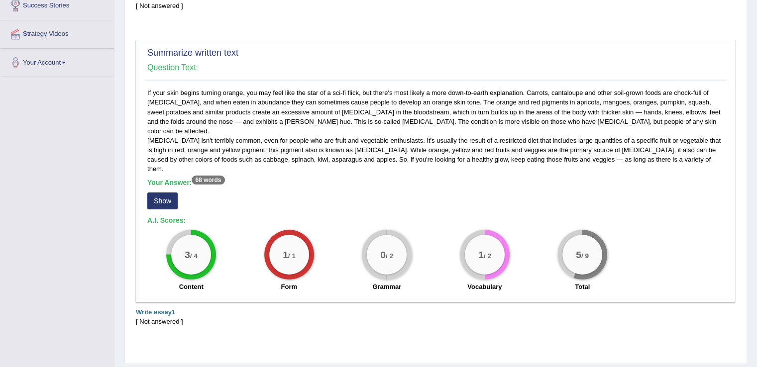
scroll to position [209, 0]
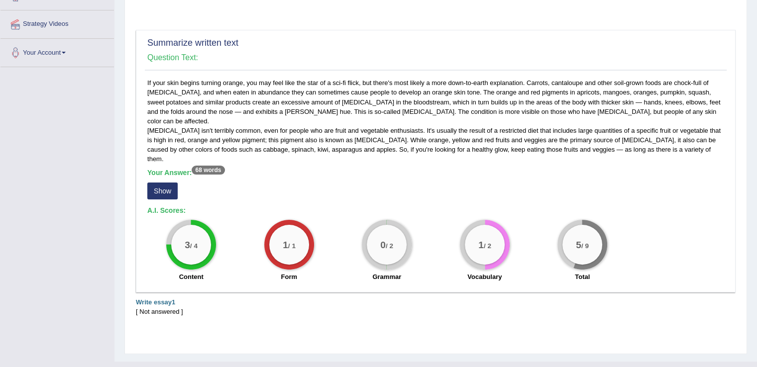
click at [392, 185] on div "If your skin begins turning orange, you may feel like the star of a sci-fi flic…" at bounding box center [436, 182] width 582 height 209
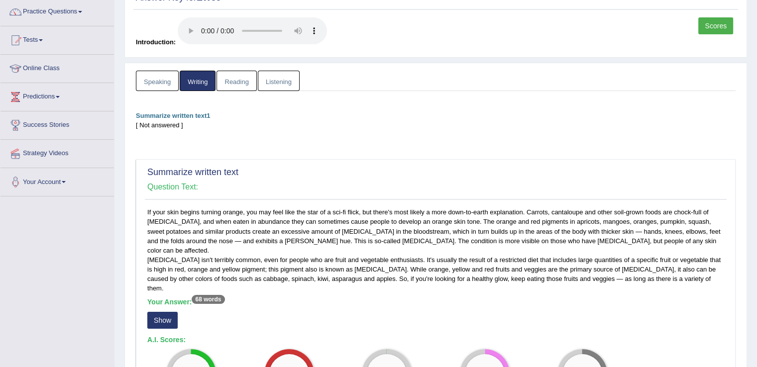
scroll to position [0, 0]
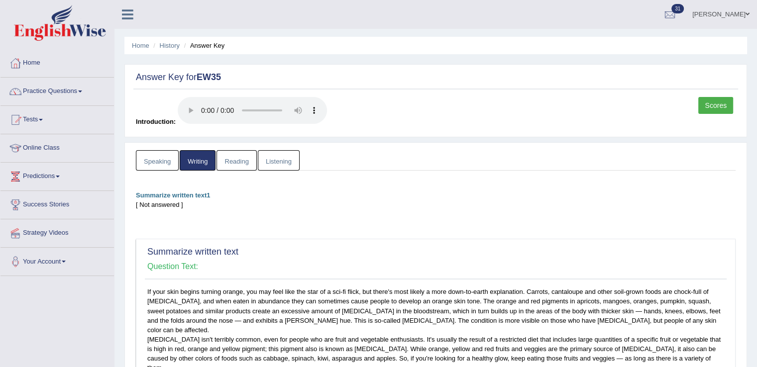
click at [700, 109] on link "Scores" at bounding box center [716, 105] width 35 height 17
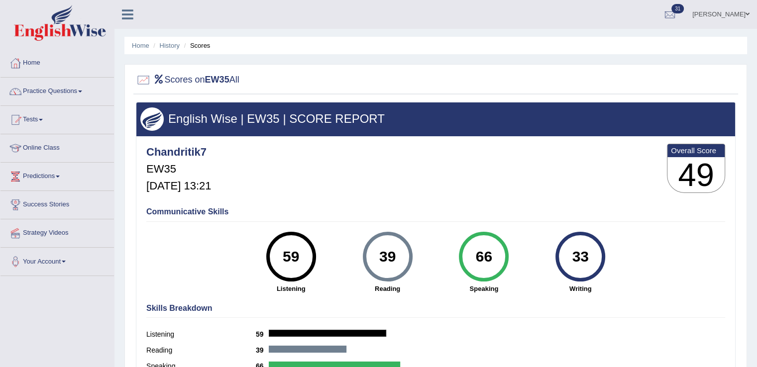
click at [588, 166] on div "Chandritik7 EW35 [DATE] 13:21 Overall Score 49" at bounding box center [436, 170] width 584 height 59
